Goal: Information Seeking & Learning: Learn about a topic

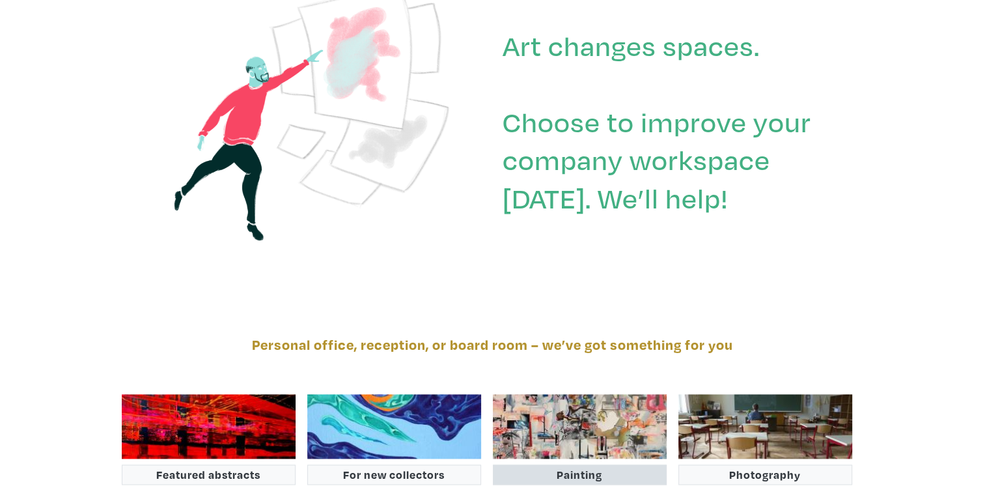
scroll to position [2083, 0]
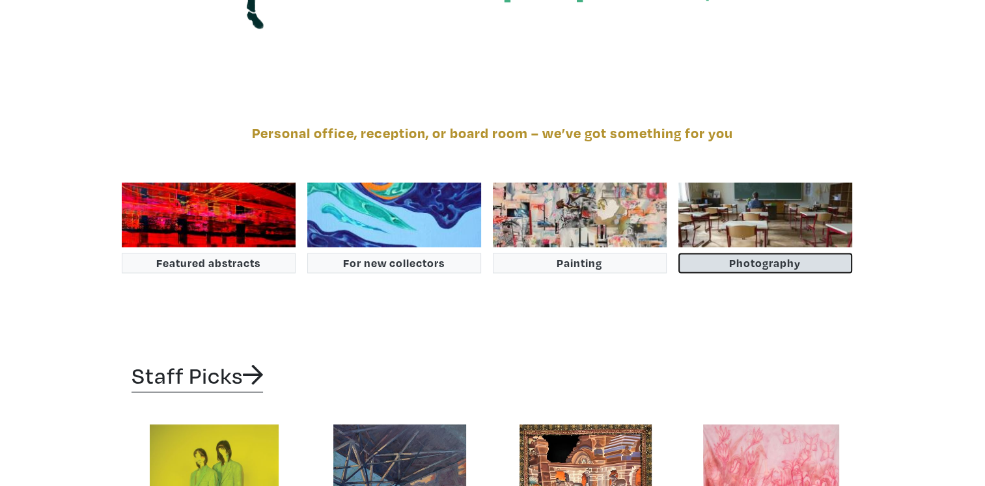
click at [762, 262] on button "Photography" at bounding box center [765, 263] width 174 height 20
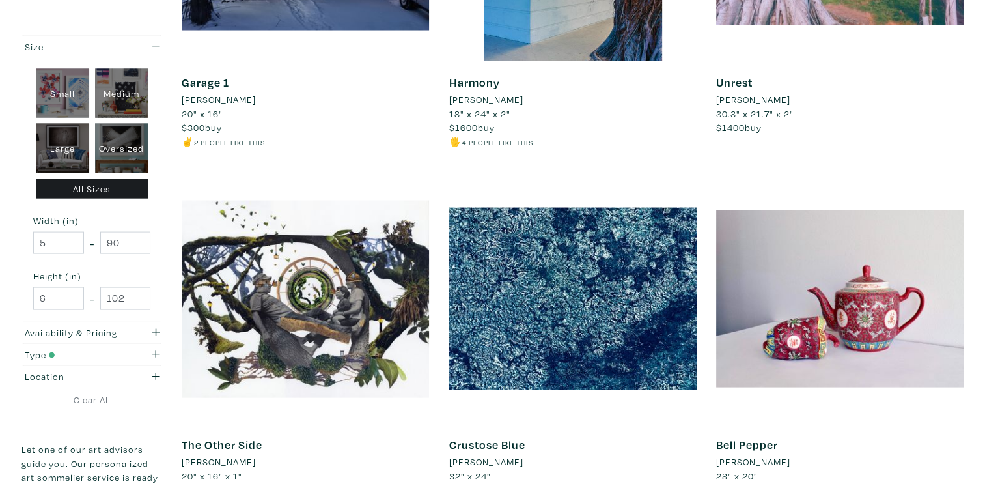
scroll to position [2995, 0]
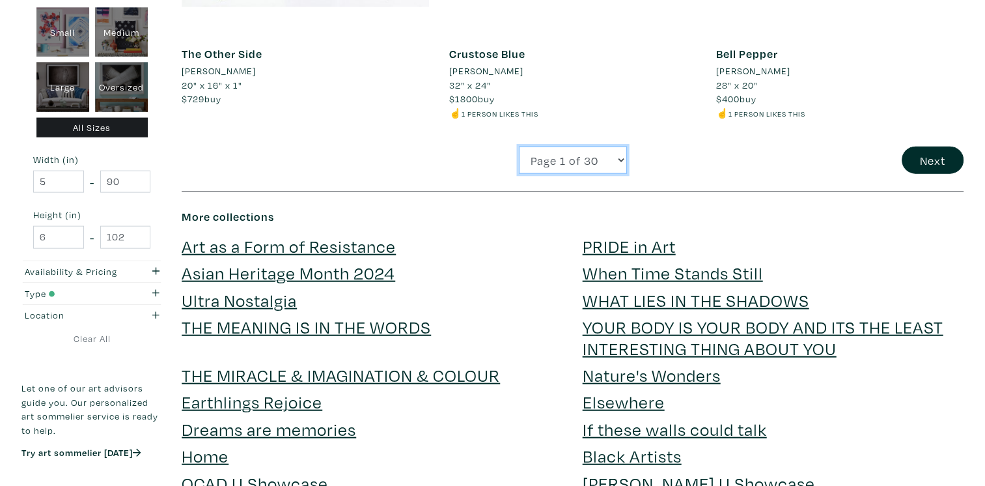
click at [552, 147] on select "Page 1 of 30 Page 2 of 30 Page 3 of 30 Page 4 of 30 Page 5 of 30 Page 6 of 30 P…" at bounding box center [573, 160] width 108 height 28
select select "11"
click at [519, 146] on select "Page 1 of 30 Page 2 of 30 Page 3 of 30 Page 4 of 30 Page 5 of 30 Page 6 of 30 P…" at bounding box center [573, 160] width 108 height 28
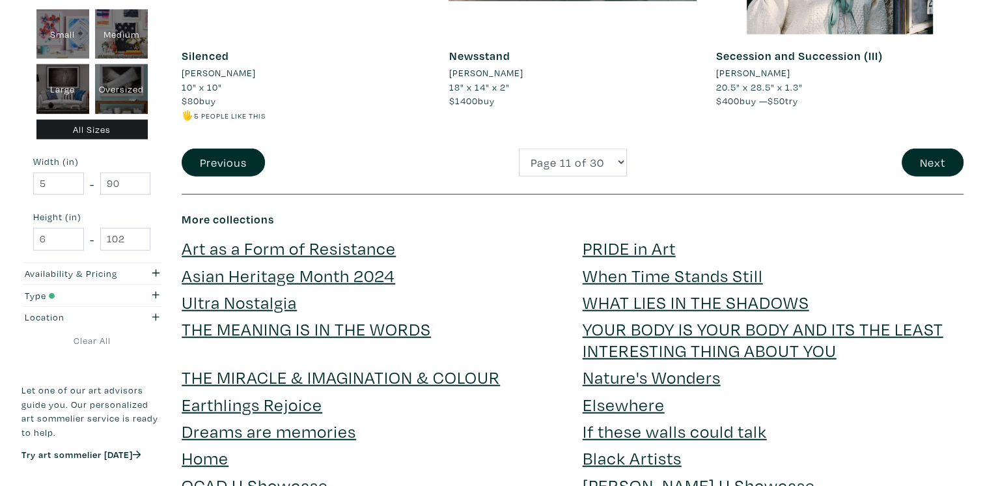
scroll to position [2995, 0]
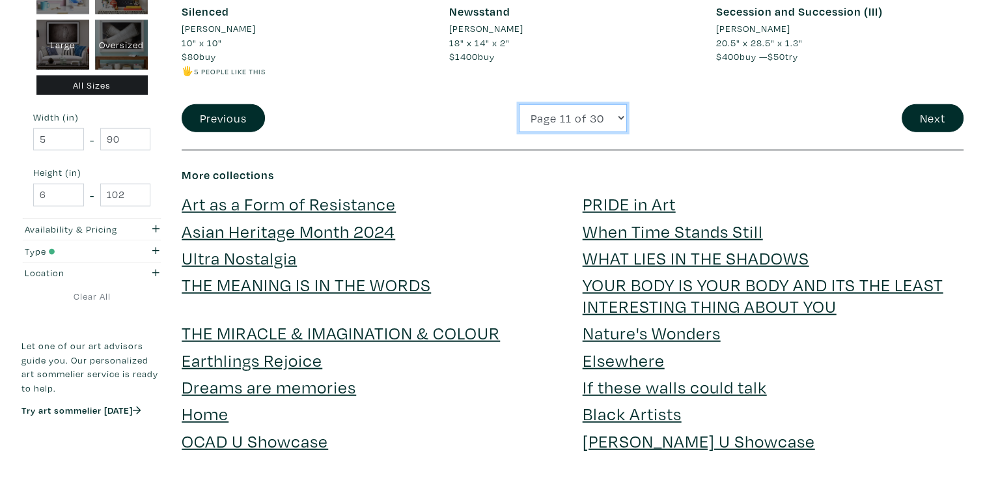
click at [596, 113] on select "Page 1 of 30 Page 2 of 30 Page 3 of 30 Page 4 of 30 Page 5 of 30 Page 6 of 30 P…" at bounding box center [573, 118] width 108 height 28
select select "13"
click at [519, 104] on select "Page 1 of 30 Page 2 of 30 Page 3 of 30 Page 4 of 30 Page 5 of 30 Page 6 of 30 P…" at bounding box center [573, 118] width 108 height 28
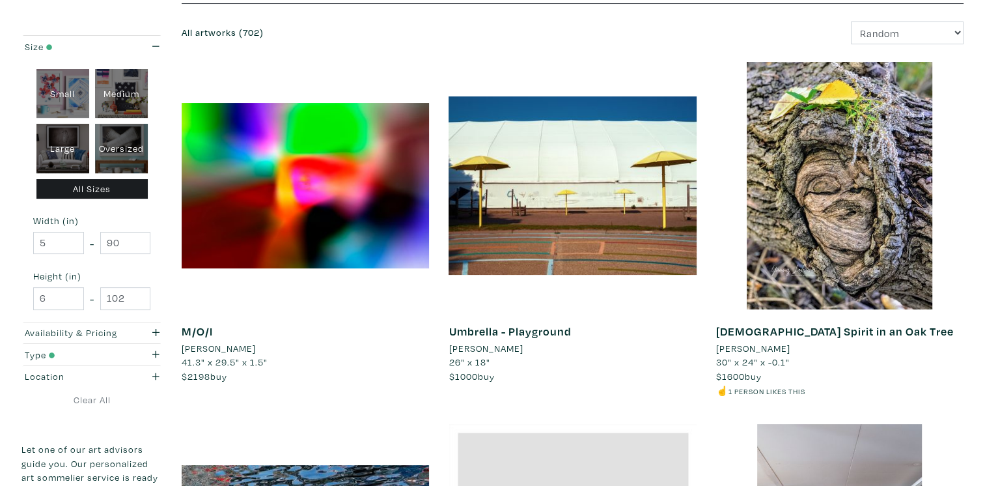
scroll to position [65, 0]
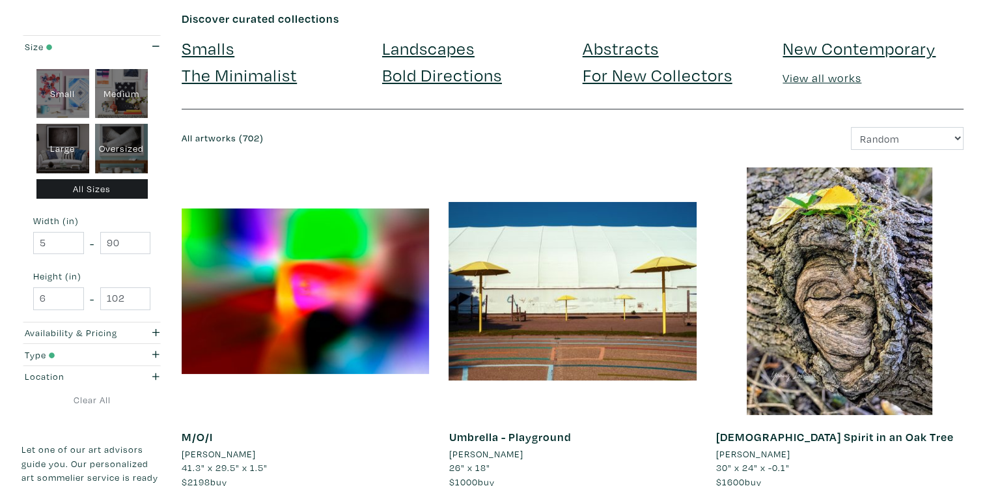
click at [229, 79] on link "The Minimalist" at bounding box center [239, 74] width 115 height 23
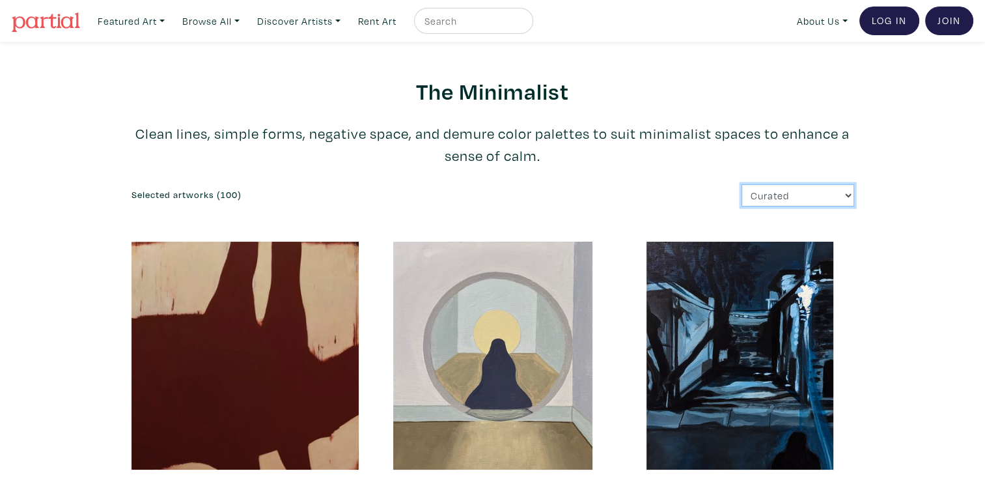
click at [820, 196] on select "Curated Newest Random Price: Low to High Price: High to Low" at bounding box center [798, 195] width 113 height 23
click at [726, 153] on p "Clean lines, simple forms, negative space, and demure color palettes to suit mi…" at bounding box center [493, 144] width 723 height 44
click at [171, 16] on link "Browse All" at bounding box center [131, 21] width 79 height 27
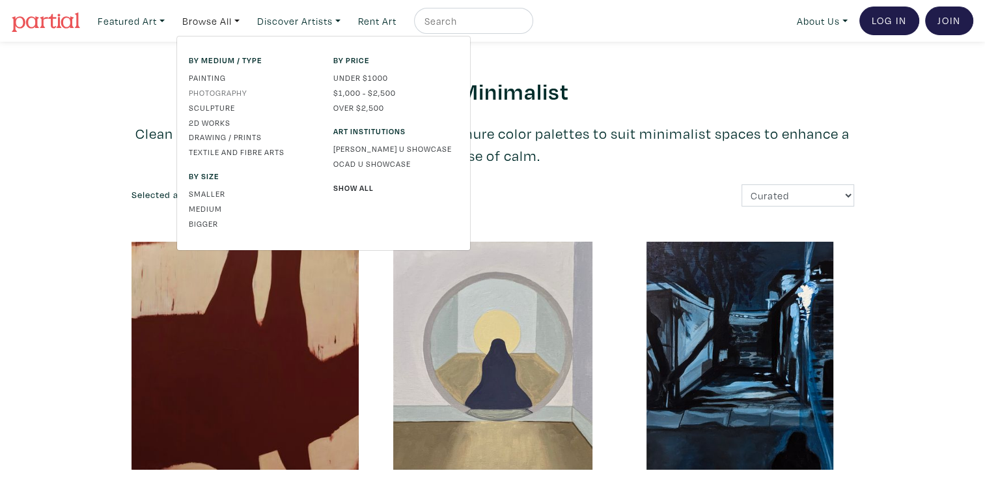
click at [214, 92] on link "Photography" at bounding box center [251, 93] width 125 height 12
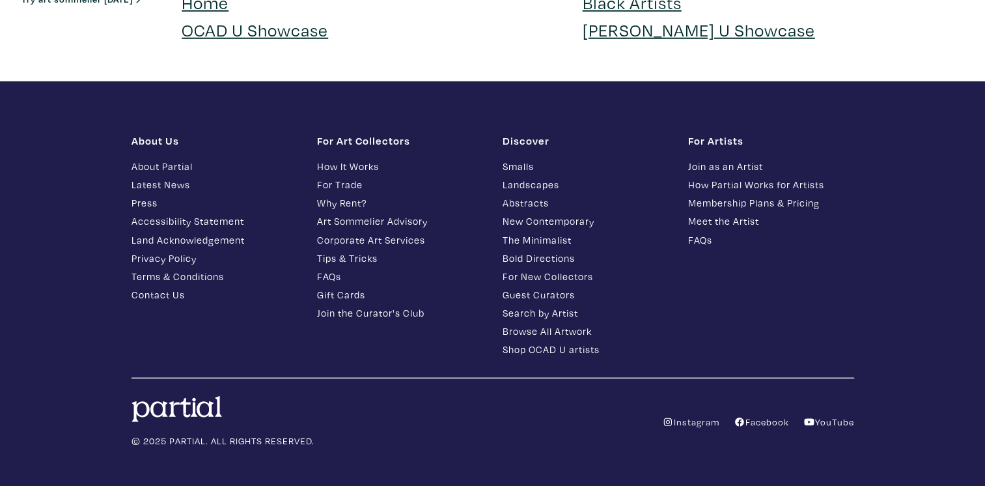
scroll to position [3057, 0]
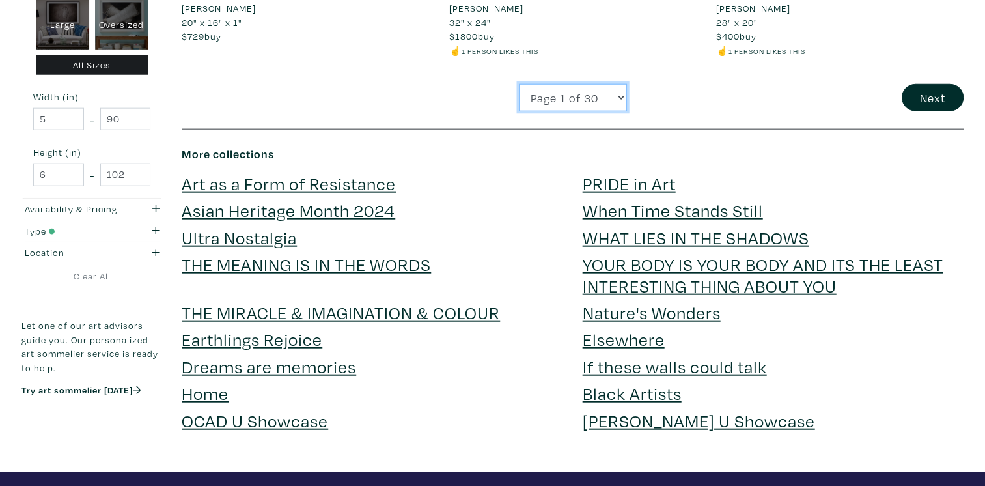
click at [615, 84] on select "Page 1 of 30 Page 2 of 30 Page 3 of 30 Page 4 of 30 Page 5 of 30 Page 6 of 30 P…" at bounding box center [573, 98] width 108 height 28
select select "4"
click at [519, 84] on select "Page 1 of 30 Page 2 of 30 Page 3 of 30 Page 4 of 30 Page 5 of 30 Page 6 of 30 P…" at bounding box center [573, 98] width 108 height 28
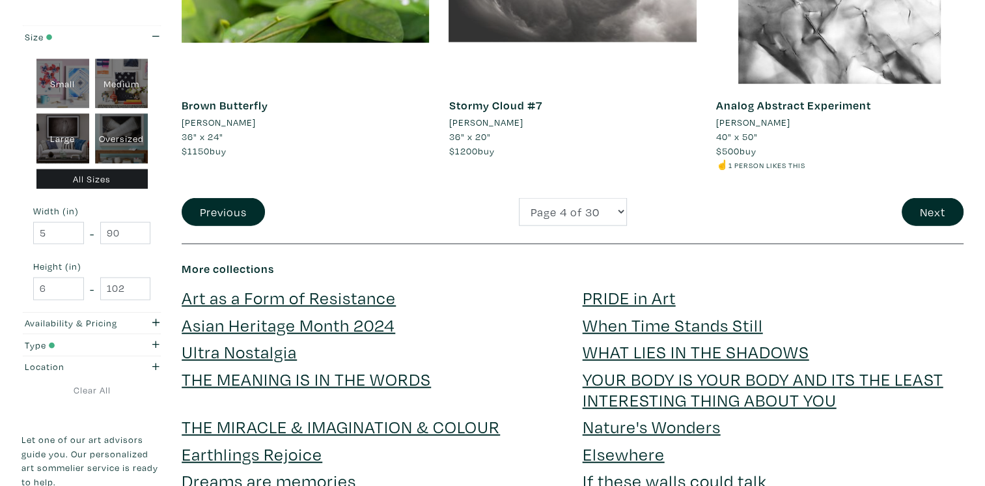
scroll to position [3060, 0]
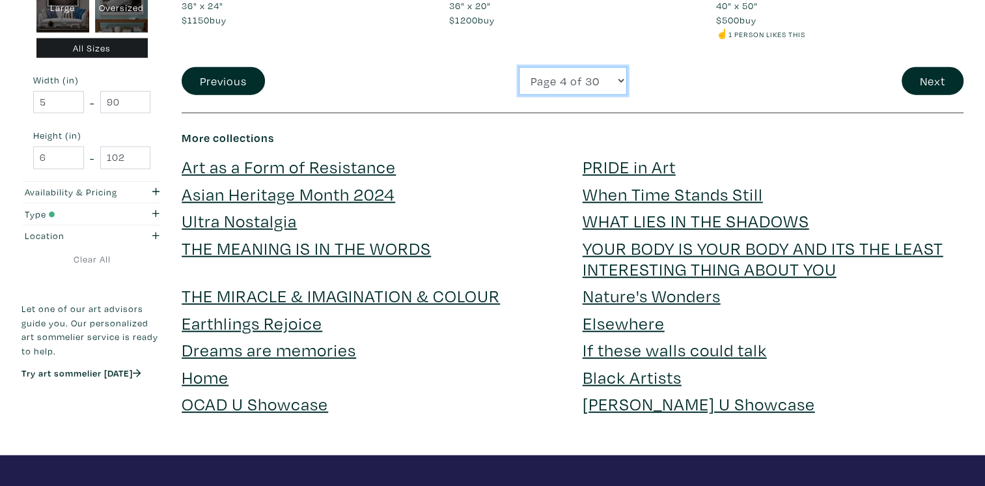
click at [610, 67] on select "Page 1 of 30 Page 2 of 30 Page 3 of 30 Page 4 of 30 Page 5 of 30 Page 6 of 30 P…" at bounding box center [573, 81] width 108 height 28
select select "9"
click at [519, 67] on select "Page 1 of 30 Page 2 of 30 Page 3 of 30 Page 4 of 30 Page 5 of 30 Page 6 of 30 P…" at bounding box center [573, 81] width 108 height 28
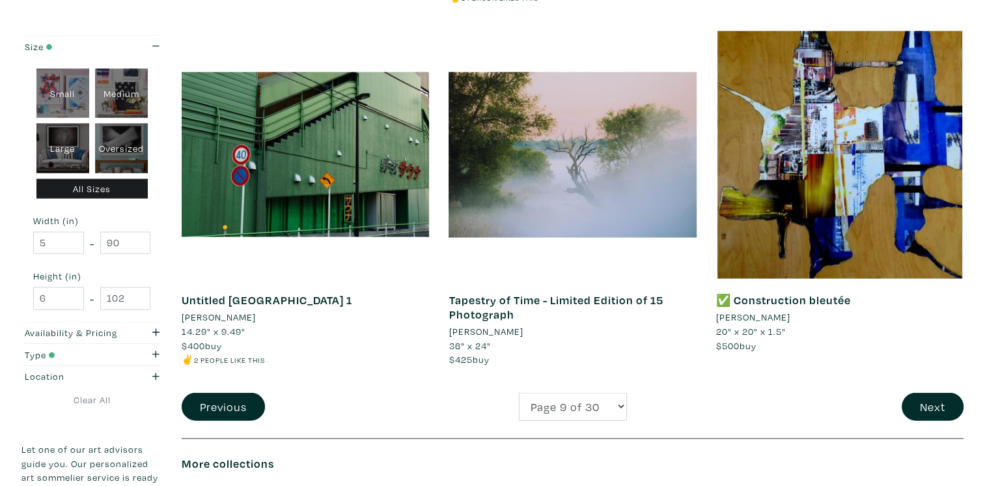
scroll to position [3060, 0]
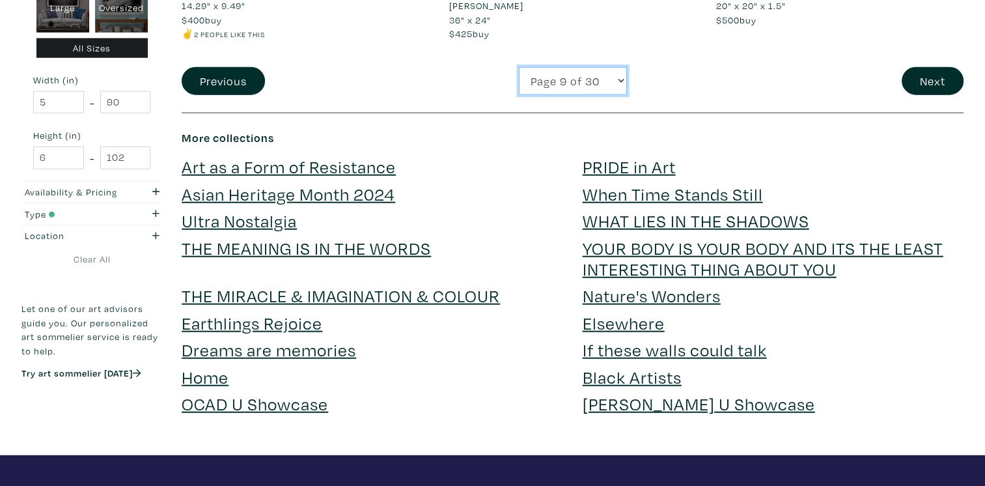
click at [618, 77] on select "Page 1 of 30 Page 2 of 30 Page 3 of 30 Page 4 of 30 Page 5 of 30 Page 6 of 30 P…" at bounding box center [573, 81] width 108 height 28
select select "12"
click at [519, 67] on select "Page 1 of 30 Page 2 of 30 Page 3 of 30 Page 4 of 30 Page 5 of 30 Page 6 of 30 P…" at bounding box center [573, 81] width 108 height 28
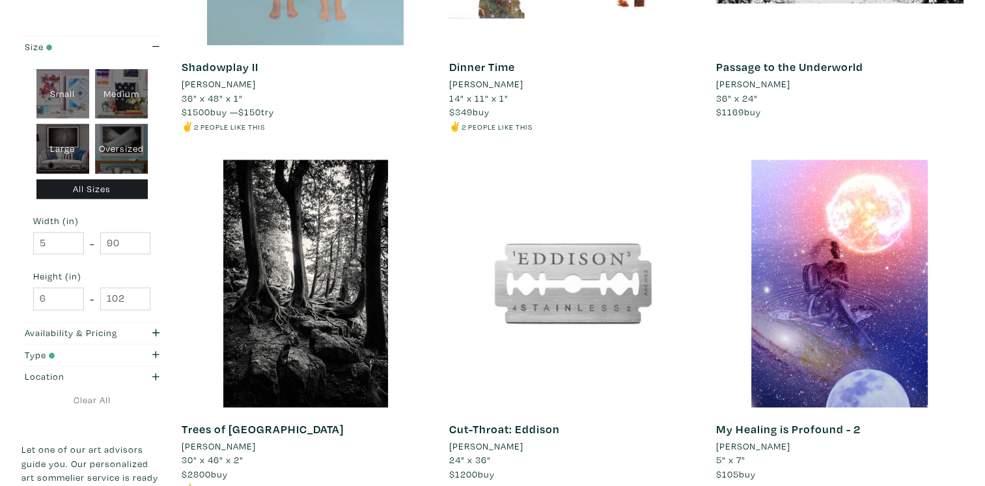
scroll to position [1888, 0]
